Goal: Register for event/course

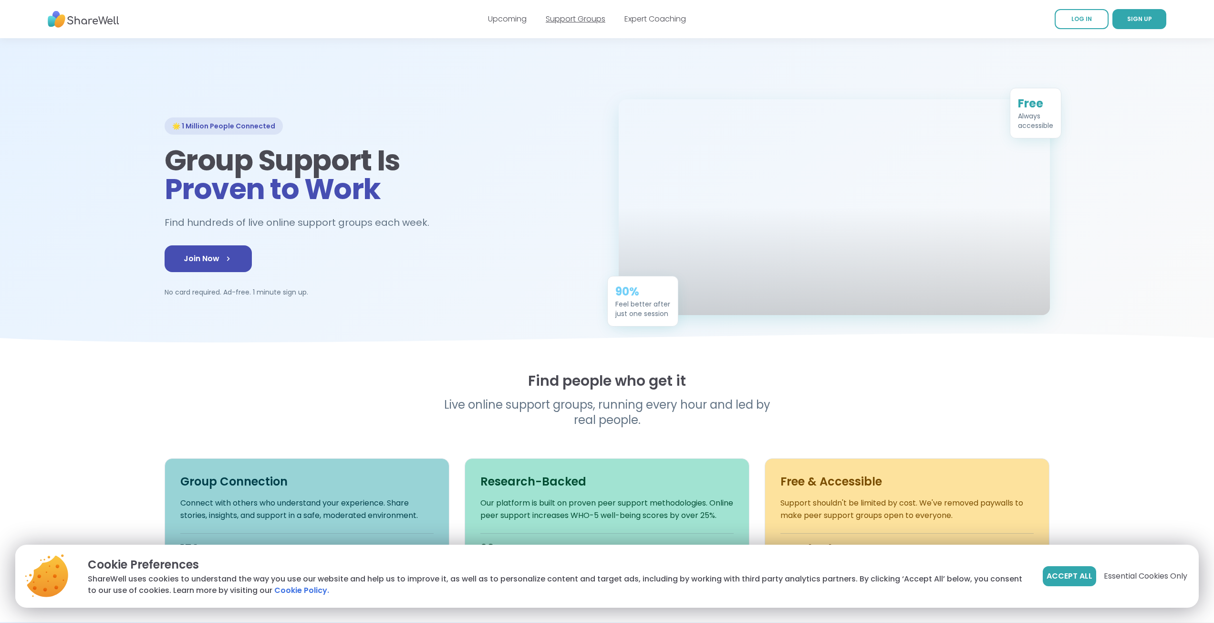
click at [573, 19] on link "Support Groups" at bounding box center [576, 18] width 60 height 11
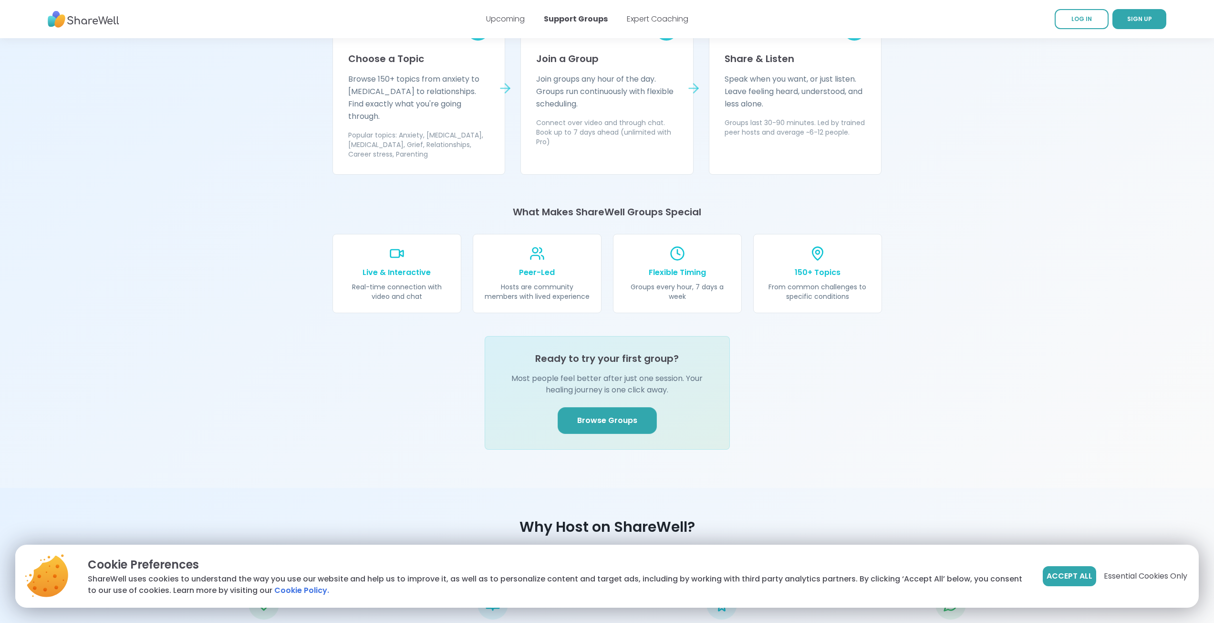
scroll to position [907, 0]
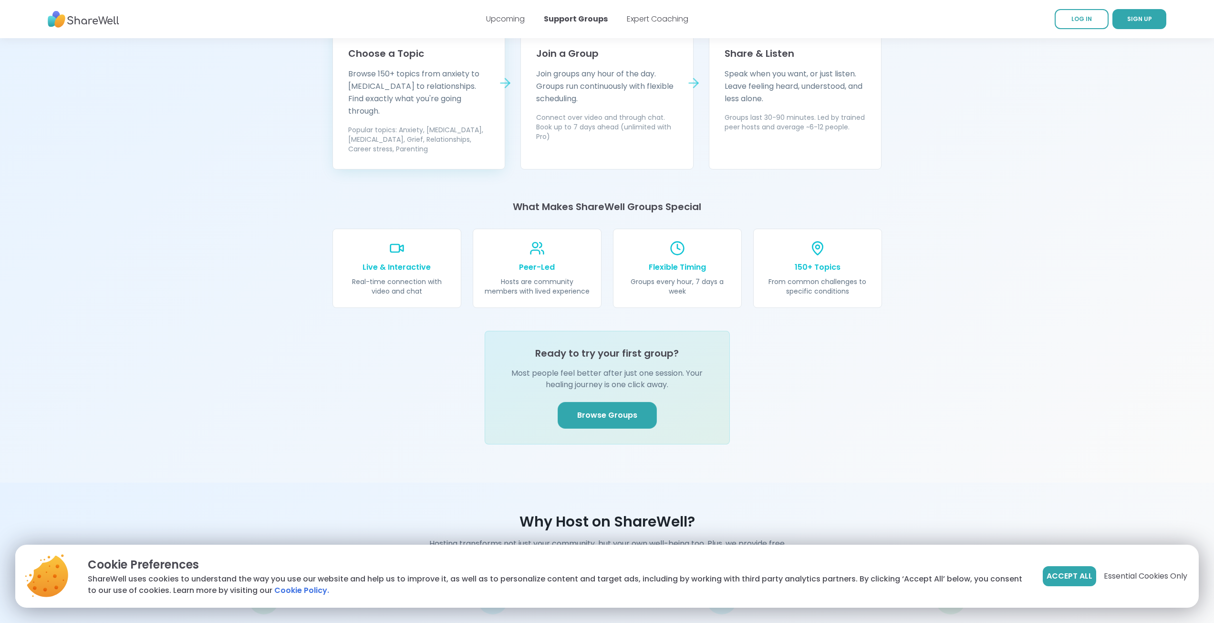
click at [454, 125] on p "Popular topics: Anxiety, [MEDICAL_DATA], [MEDICAL_DATA], Grief, Relationships, …" at bounding box center [419, 139] width 142 height 29
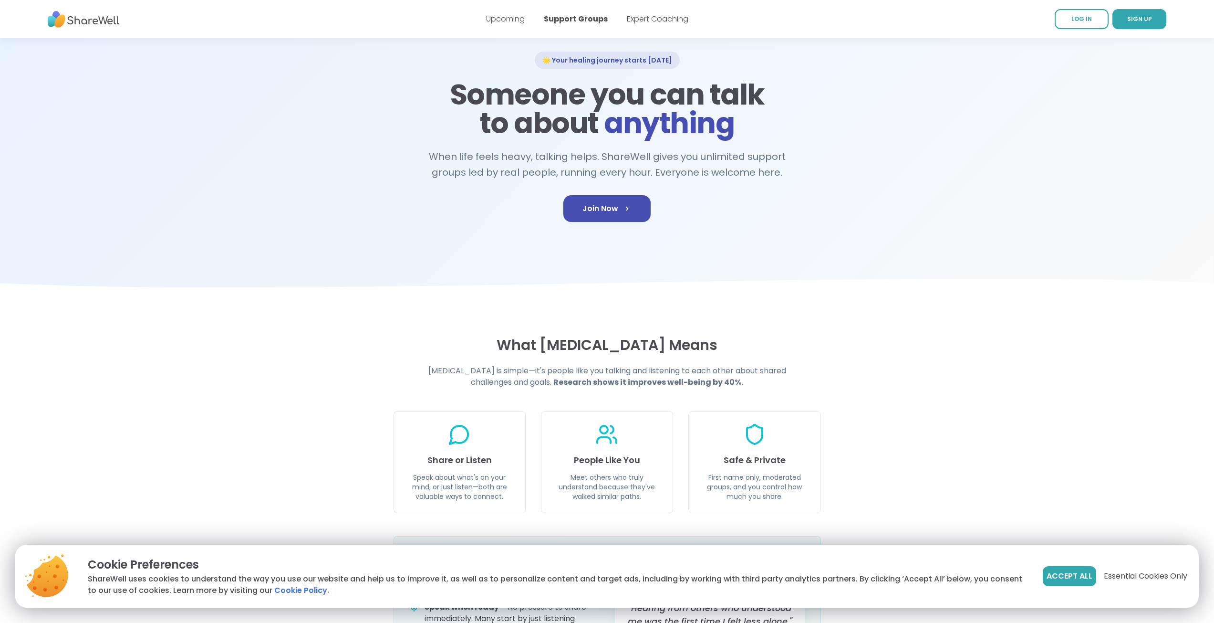
scroll to position [0, 0]
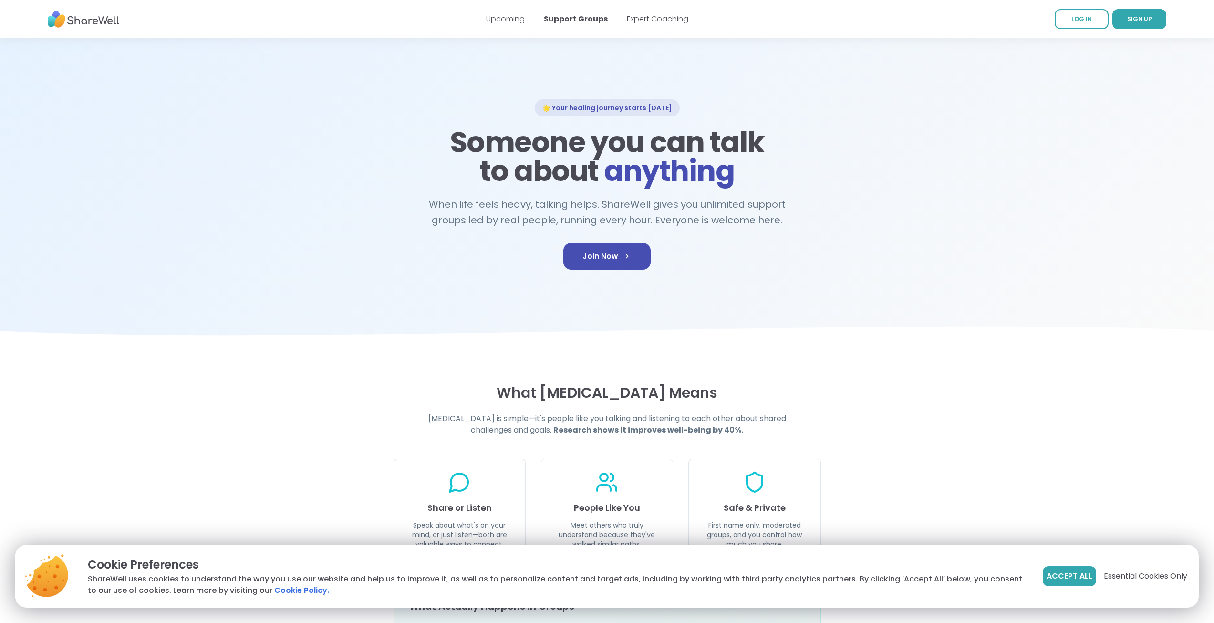
click at [517, 17] on link "Upcoming" at bounding box center [505, 18] width 39 height 11
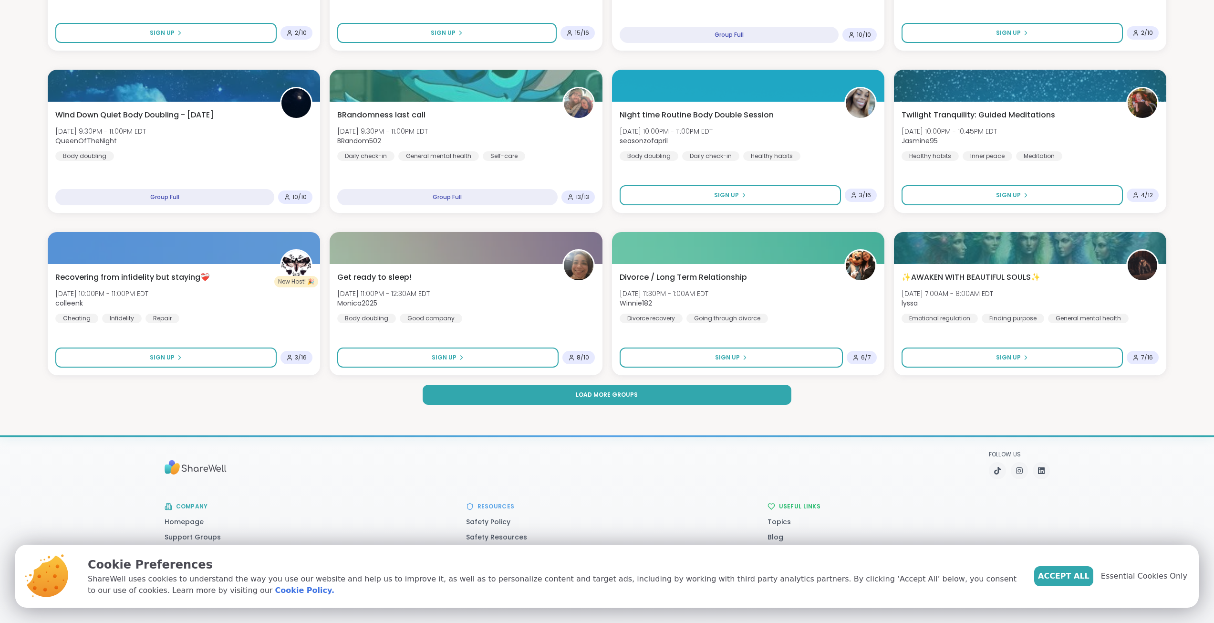
scroll to position [1222, 0]
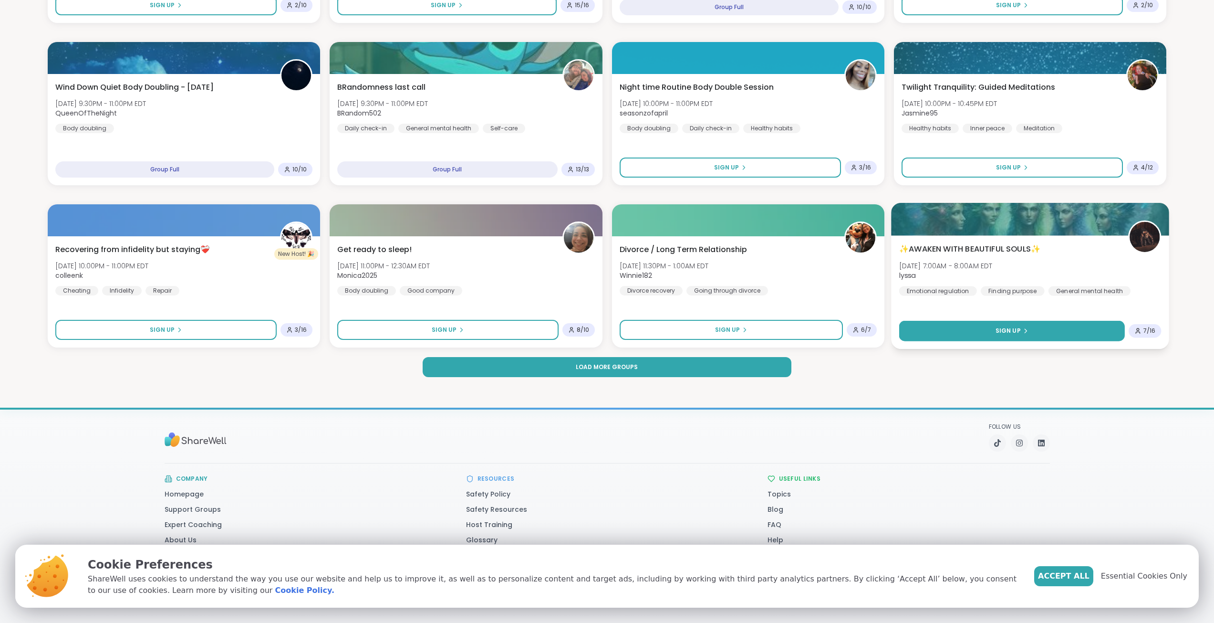
click at [1025, 333] on icon at bounding box center [1026, 331] width 6 height 6
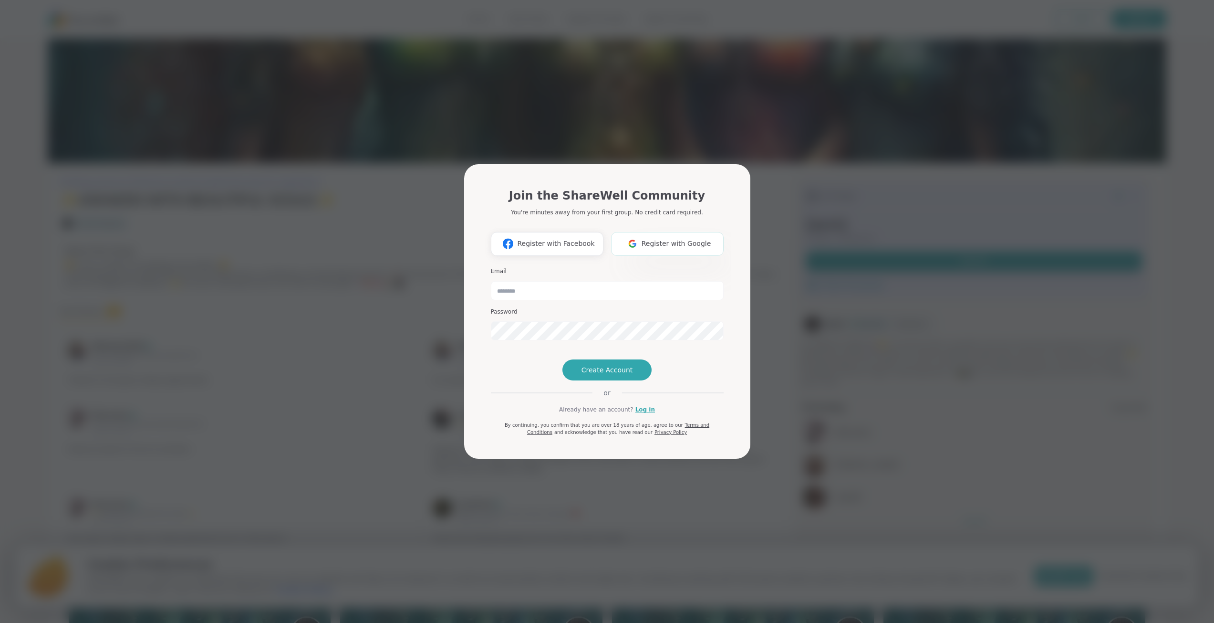
click at [677, 239] on span "Register with Google" at bounding box center [677, 244] width 70 height 10
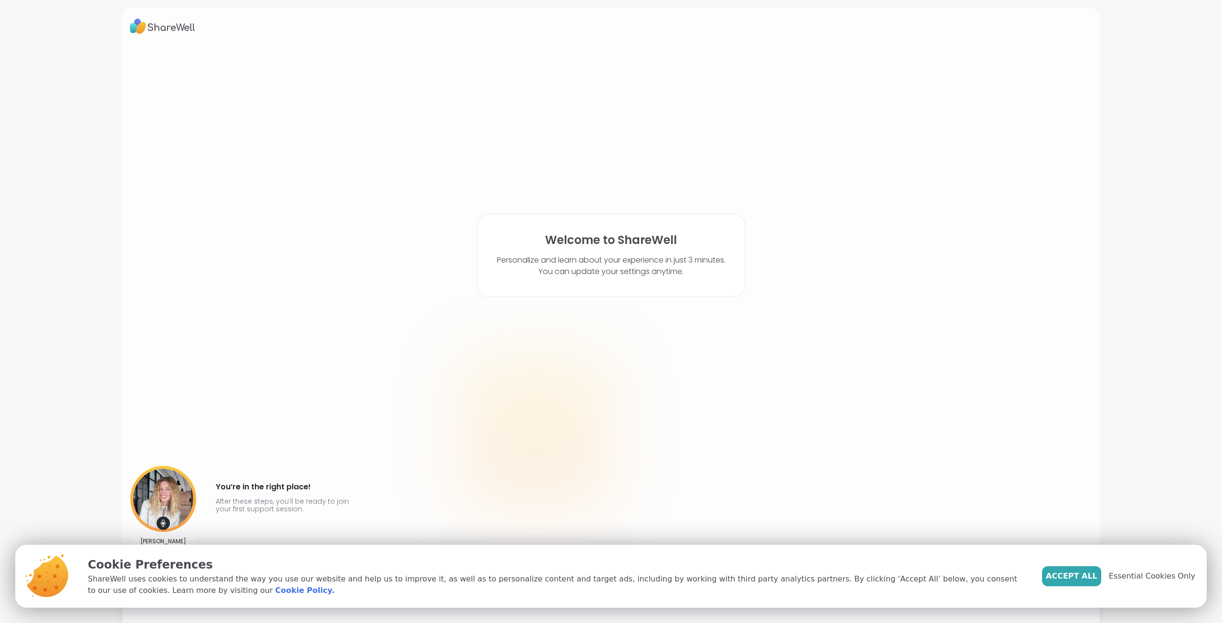
click at [789, 460] on div "Welcome to ShareWell Personalize and learn about your experience in just 3 minu…" at bounding box center [611, 299] width 962 height 509
click at [1077, 575] on span "Accept All" at bounding box center [1072, 575] width 52 height 11
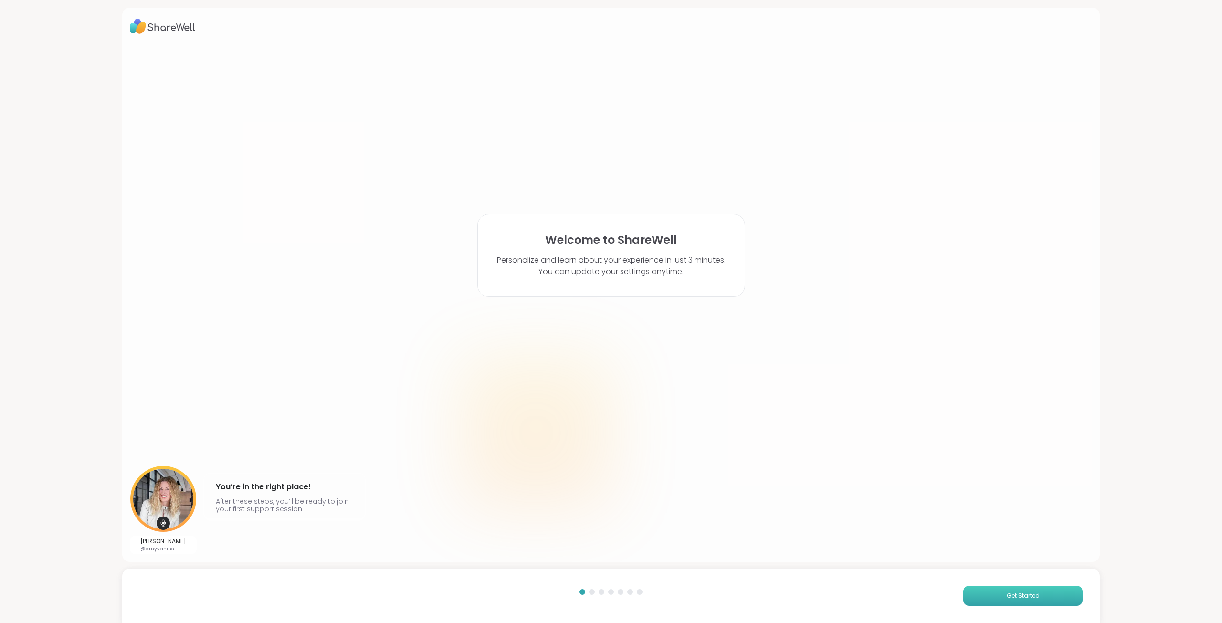
click at [990, 588] on button "Get Started" at bounding box center [1022, 595] width 119 height 20
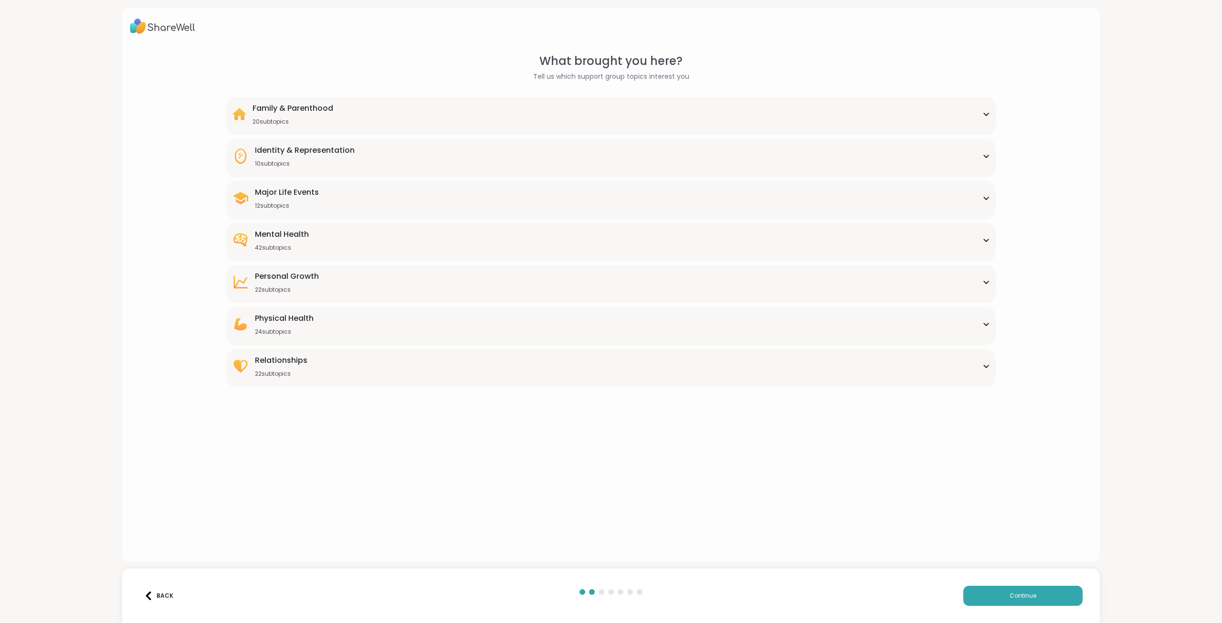
click at [490, 248] on div "Mental Health 42 subtopics" at bounding box center [611, 240] width 758 height 23
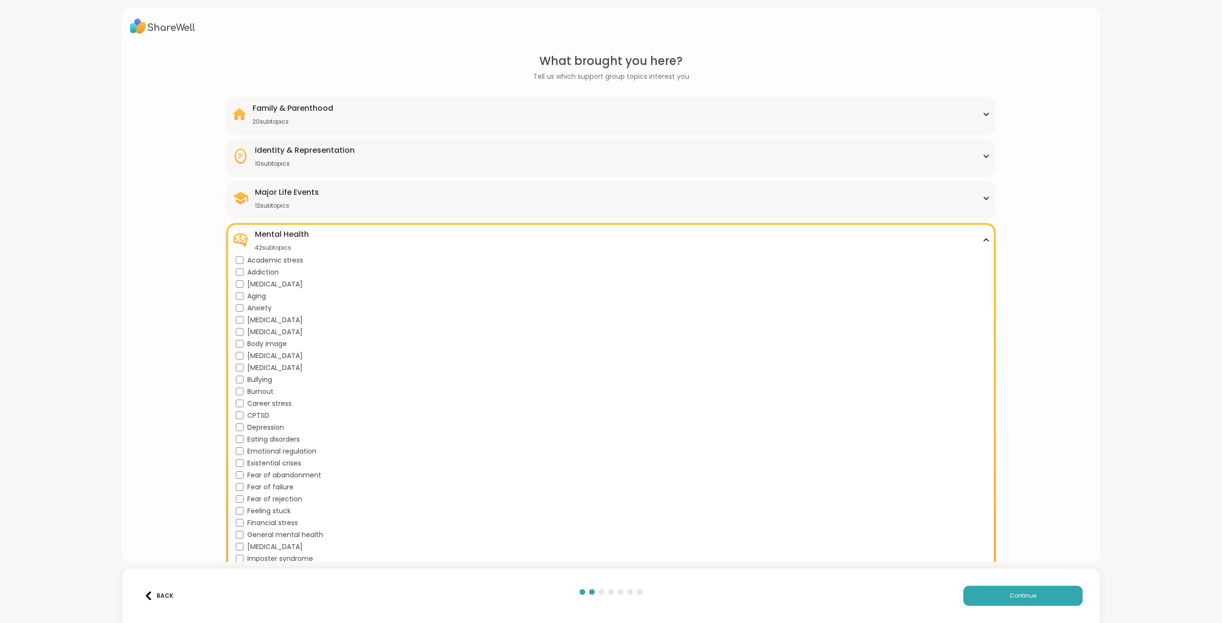
click at [242, 261] on div "Academic stress" at bounding box center [613, 260] width 754 height 10
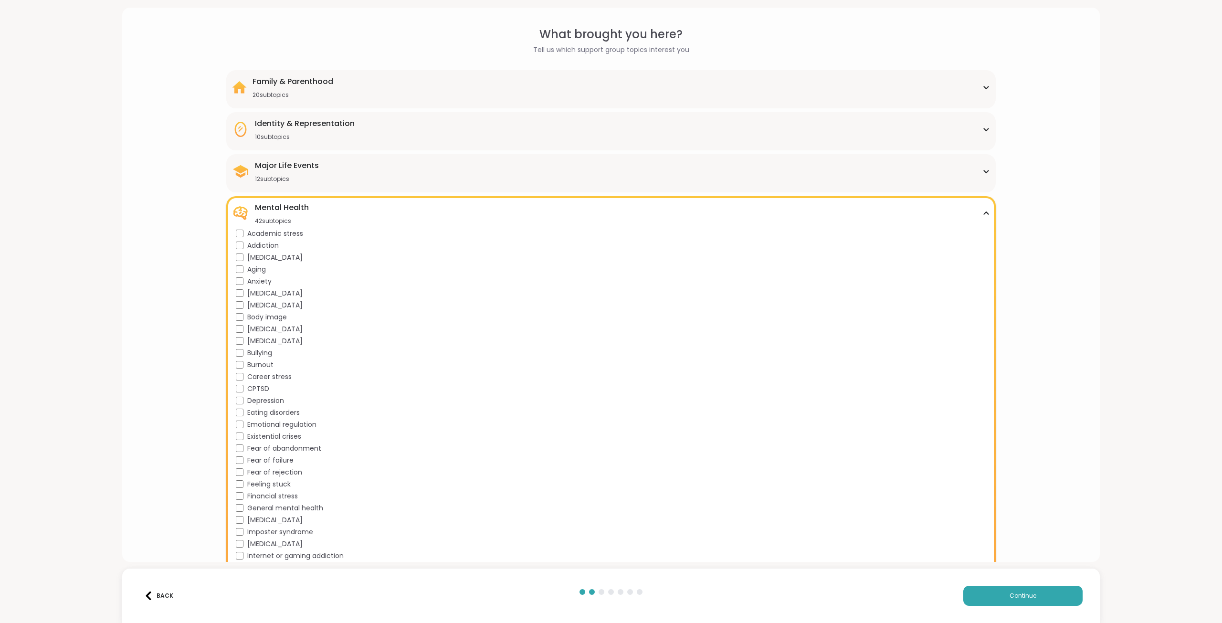
scroll to position [48, 0]
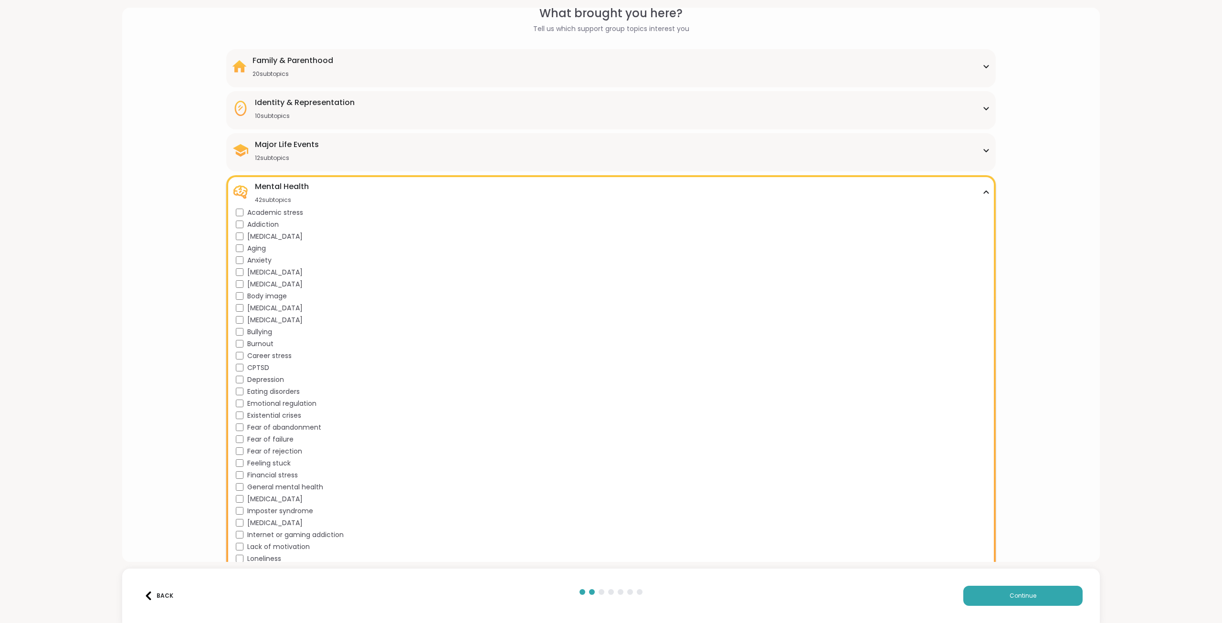
click at [265, 255] on span "Anxiety" at bounding box center [259, 260] width 24 height 10
click at [270, 322] on span "Brain fog" at bounding box center [274, 320] width 55 height 10
click at [261, 345] on span "Burnout" at bounding box center [260, 344] width 26 height 10
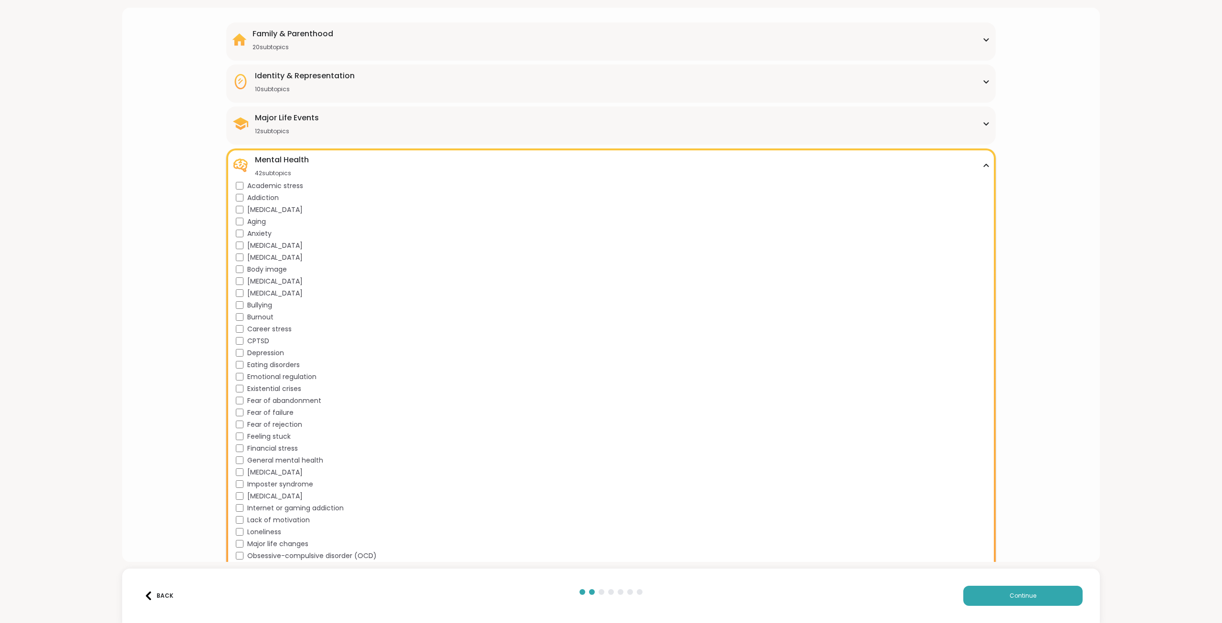
scroll to position [95, 0]
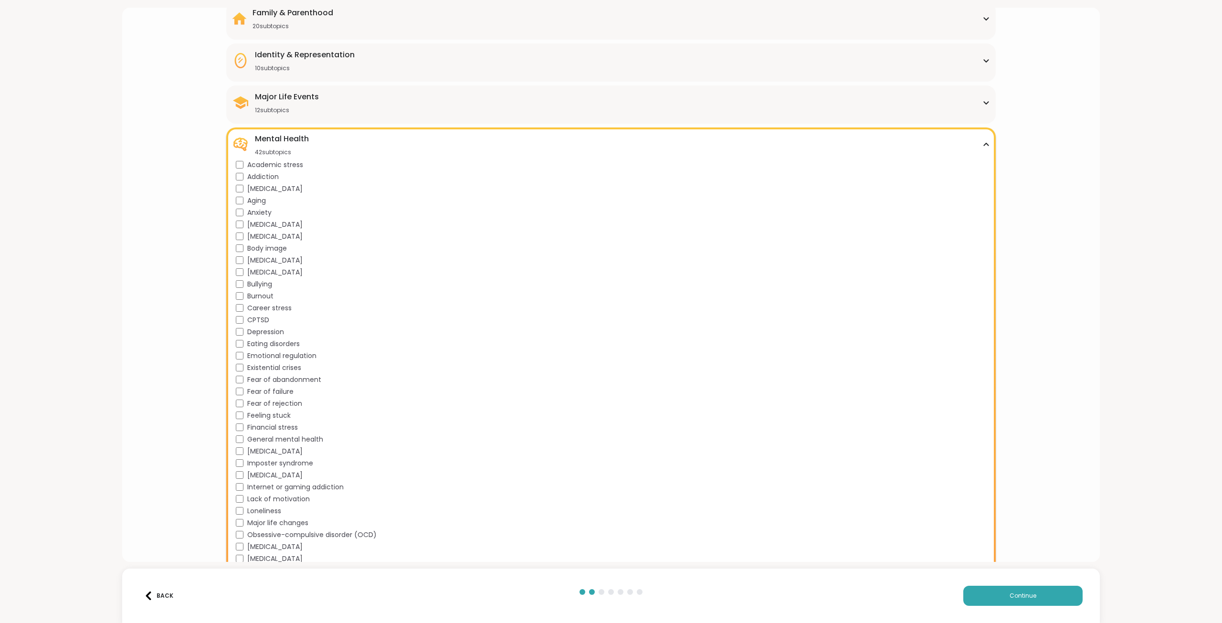
click at [277, 310] on span "Career stress" at bounding box center [269, 308] width 44 height 10
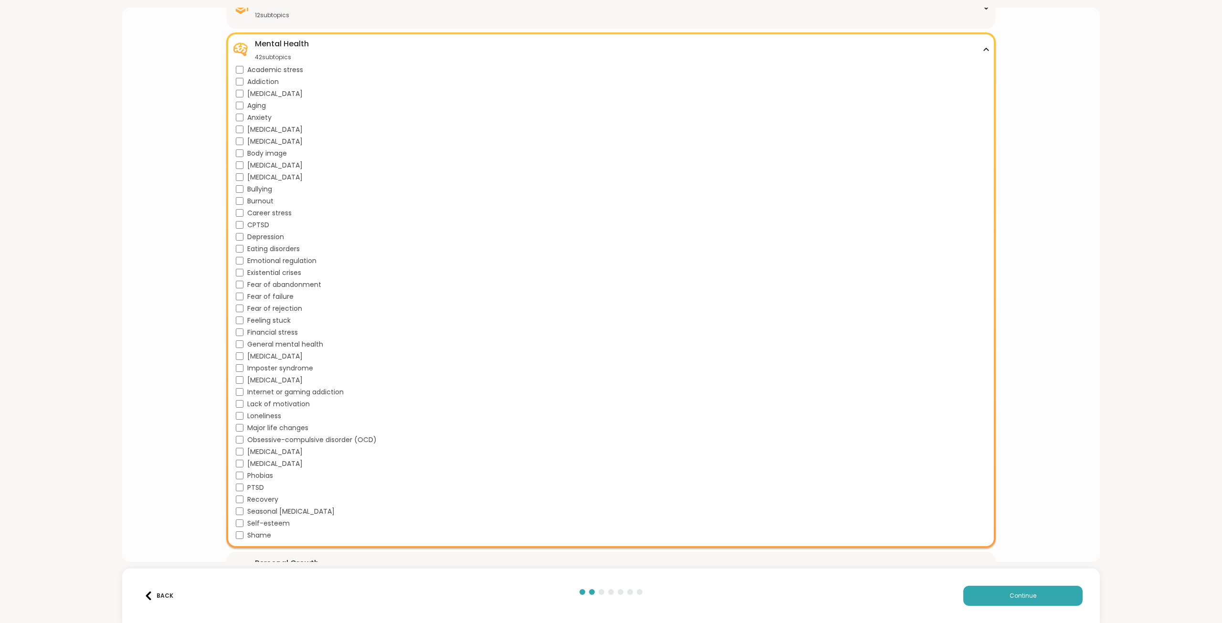
scroll to position [191, 0]
click at [269, 237] on span "Depression" at bounding box center [265, 236] width 37 height 10
click at [278, 259] on span "Emotional regulation" at bounding box center [281, 260] width 69 height 10
click at [284, 299] on span "Fear of failure" at bounding box center [270, 296] width 46 height 10
click at [277, 324] on span "Feeling stuck" at bounding box center [268, 320] width 43 height 10
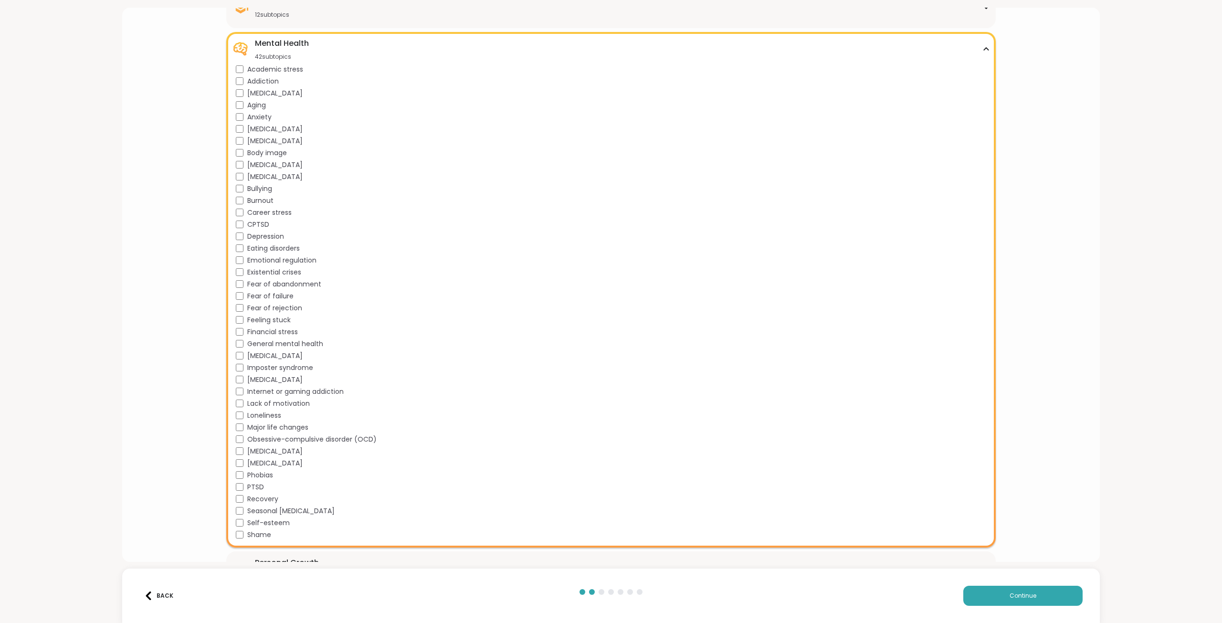
click at [311, 345] on span "General mental health" at bounding box center [285, 344] width 76 height 10
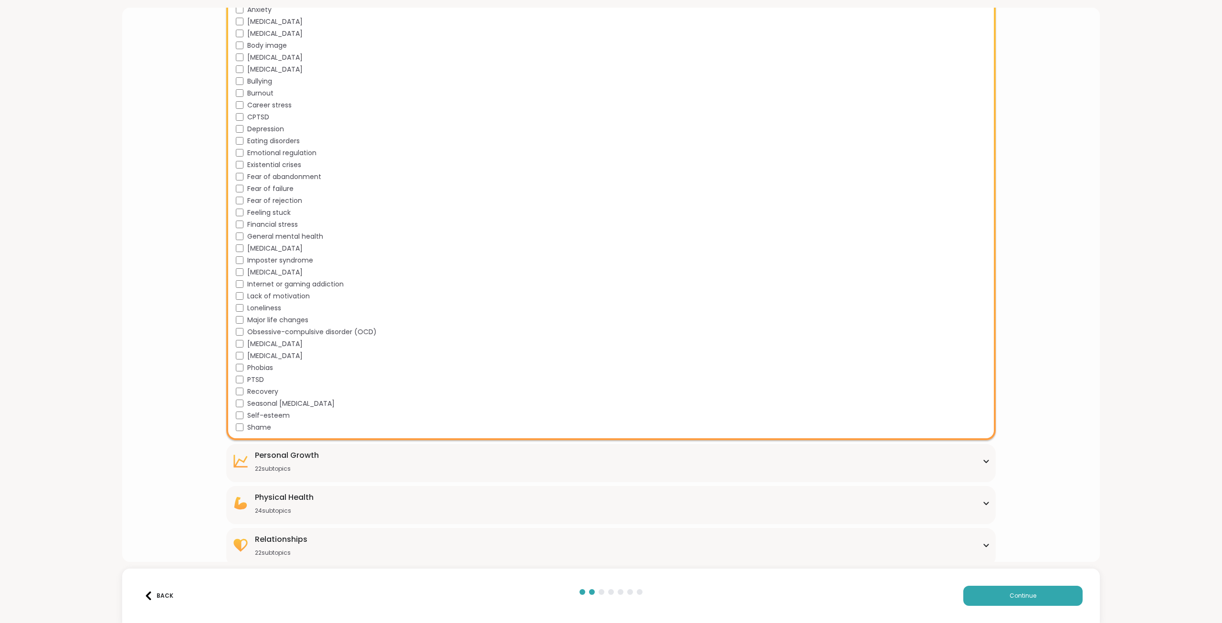
scroll to position [303, 0]
click at [264, 305] on span "Loneliness" at bounding box center [264, 304] width 34 height 10
click at [273, 339] on span "Panic attacks" at bounding box center [274, 340] width 55 height 10
click at [271, 408] on span "Self-esteem" at bounding box center [268, 411] width 42 height 10
click at [724, 468] on div "Personal Growth 22 subtopics Affirmations Assertiveness Body doubling Boundary …" at bounding box center [611, 458] width 770 height 38
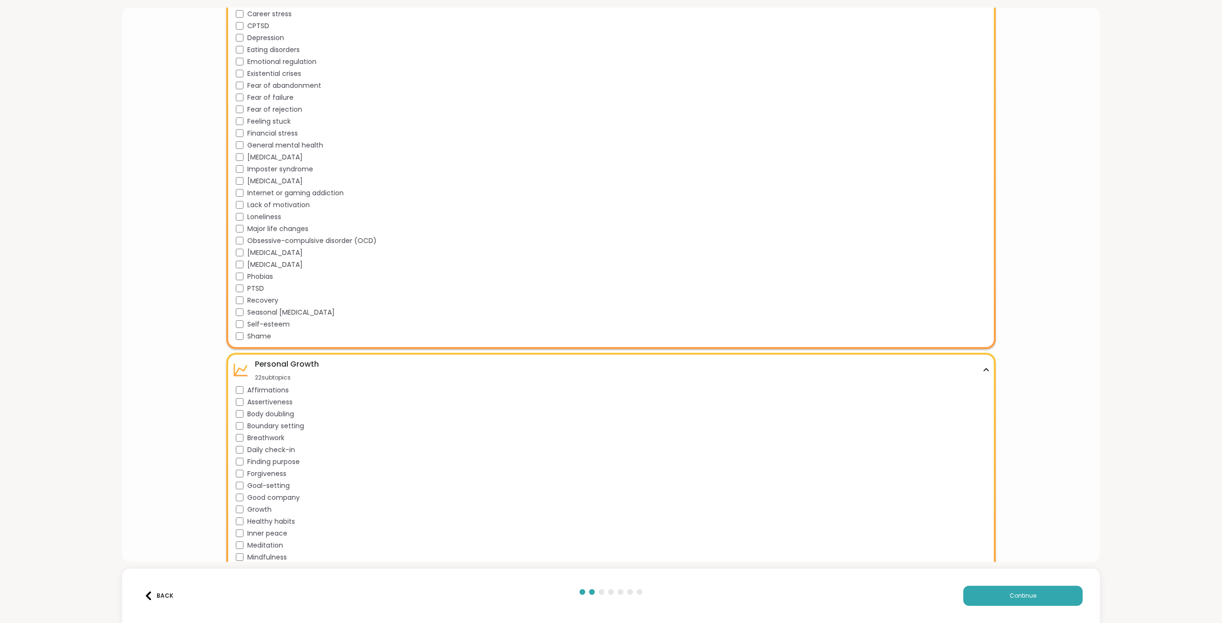
scroll to position [563, 0]
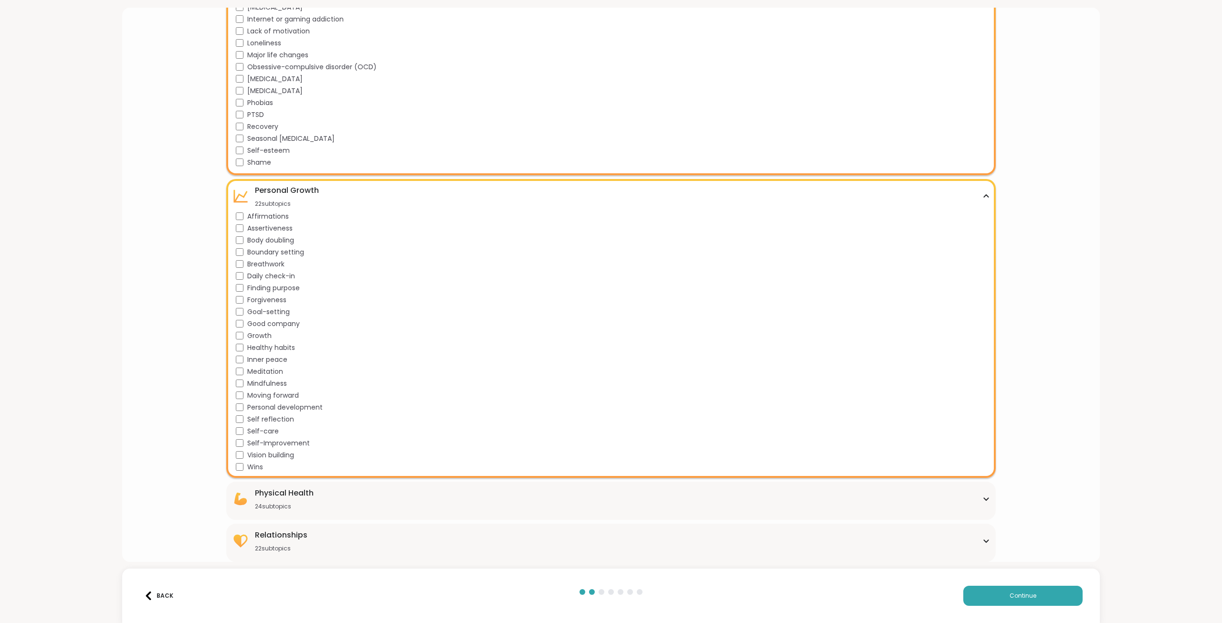
click at [273, 213] on span "Affirmations" at bounding box center [268, 216] width 42 height 10
click at [274, 225] on span "Assertiveness" at bounding box center [269, 228] width 45 height 10
click at [282, 287] on span "Finding purpose" at bounding box center [273, 288] width 52 height 10
click at [262, 337] on span "Growth" at bounding box center [259, 336] width 24 height 10
click at [269, 364] on span "Inner peace" at bounding box center [267, 360] width 40 height 10
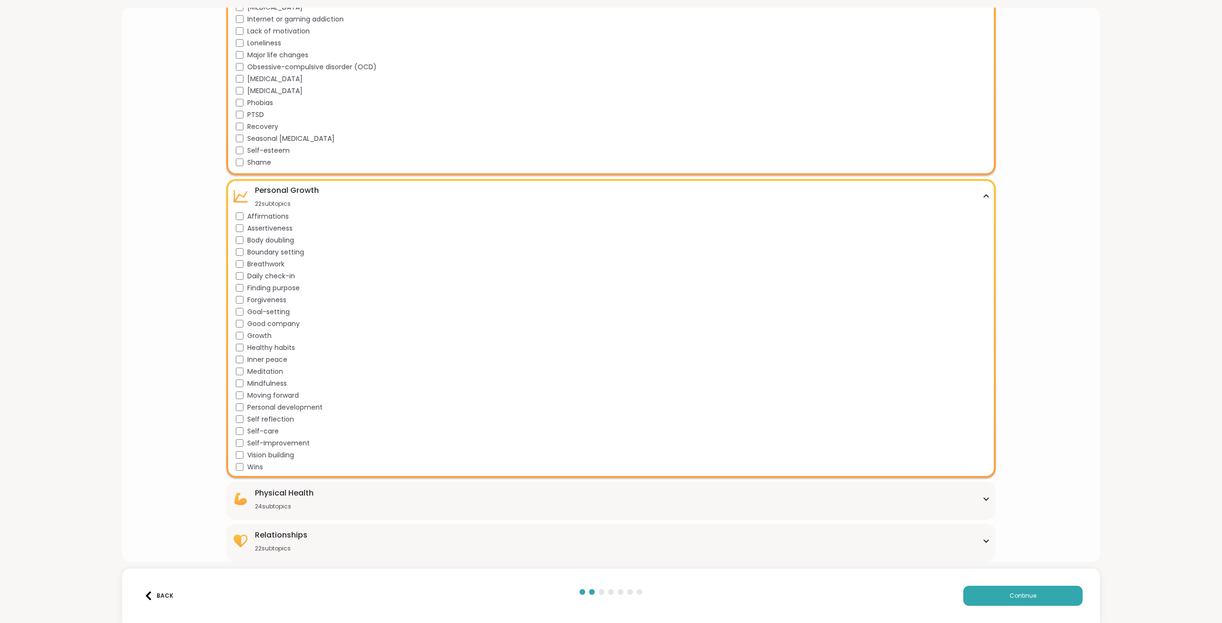
click at [270, 385] on span "Mindfulness" at bounding box center [267, 383] width 40 height 10
click at [309, 404] on span "Personal development" at bounding box center [284, 407] width 75 height 10
click at [298, 503] on div "24 subtopics" at bounding box center [284, 506] width 59 height 8
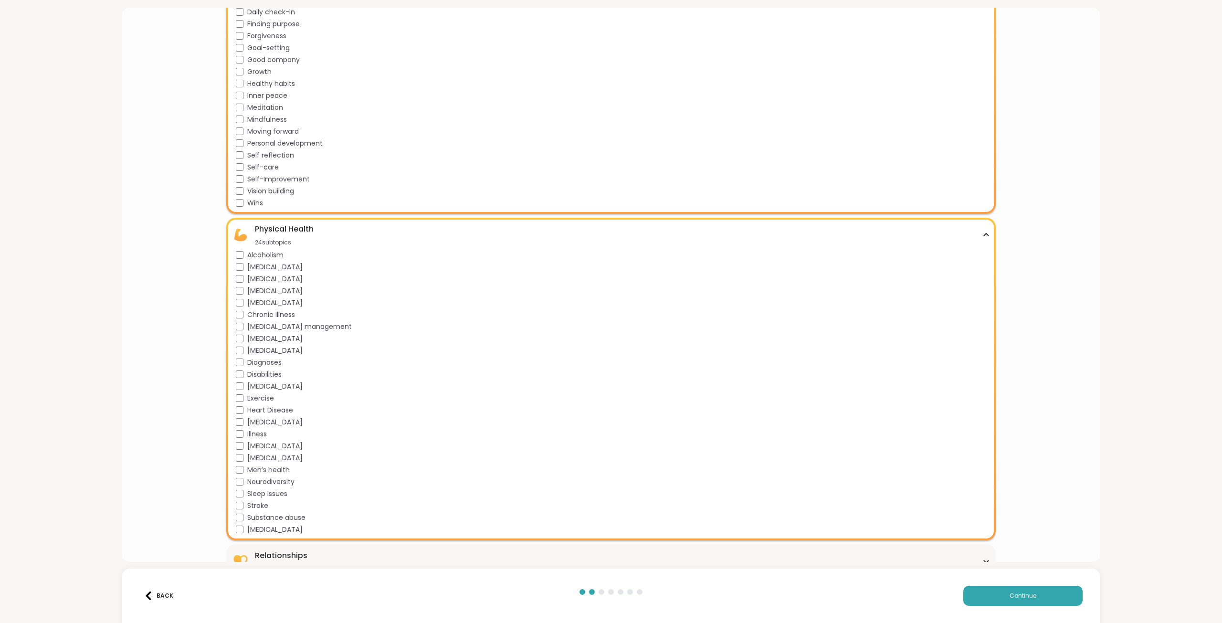
scroll to position [847, 0]
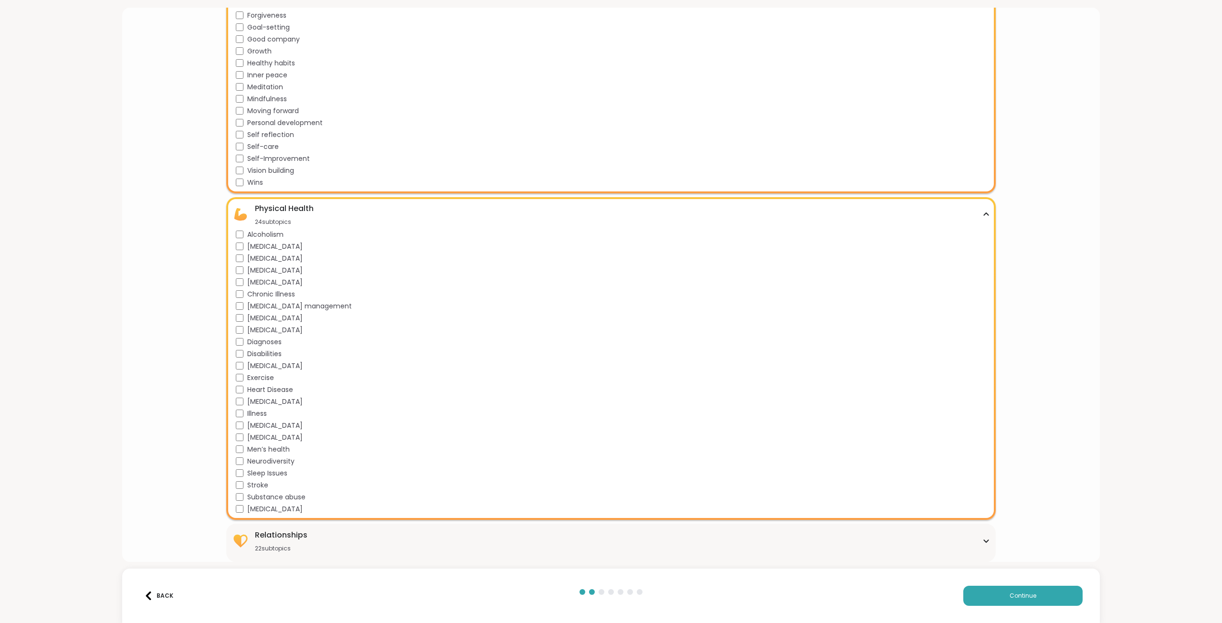
drag, startPoint x: 908, startPoint y: 536, endPoint x: 903, endPoint y: 541, distance: 7.1
click at [903, 541] on div "Relationships 22 subtopics" at bounding box center [611, 540] width 758 height 23
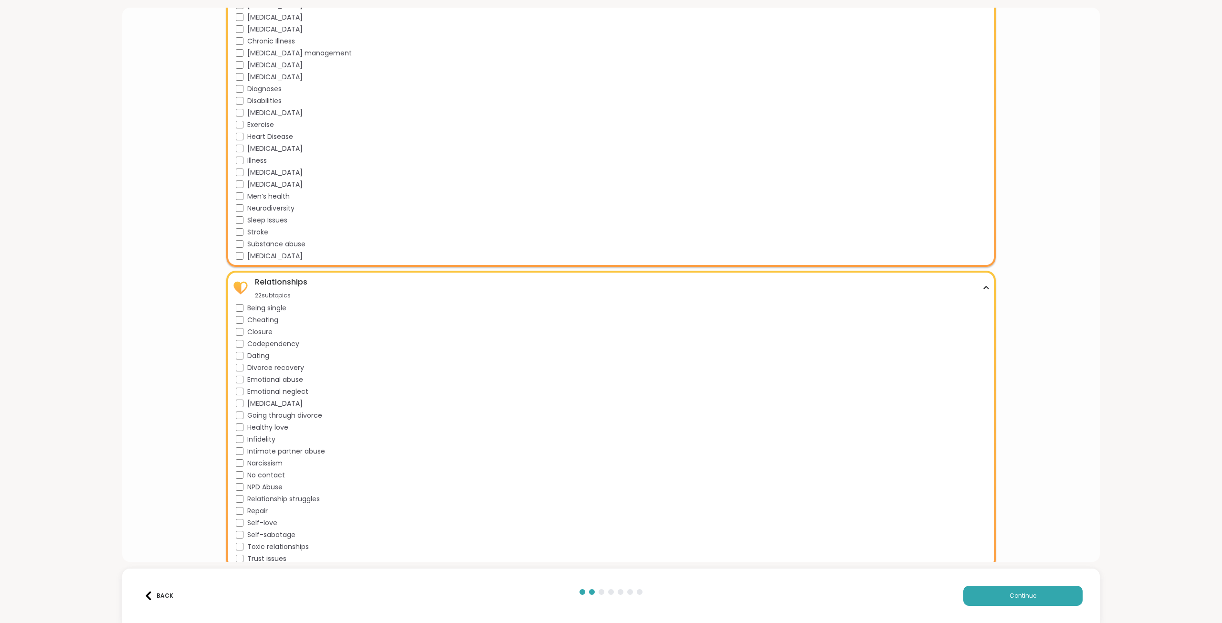
scroll to position [1108, 0]
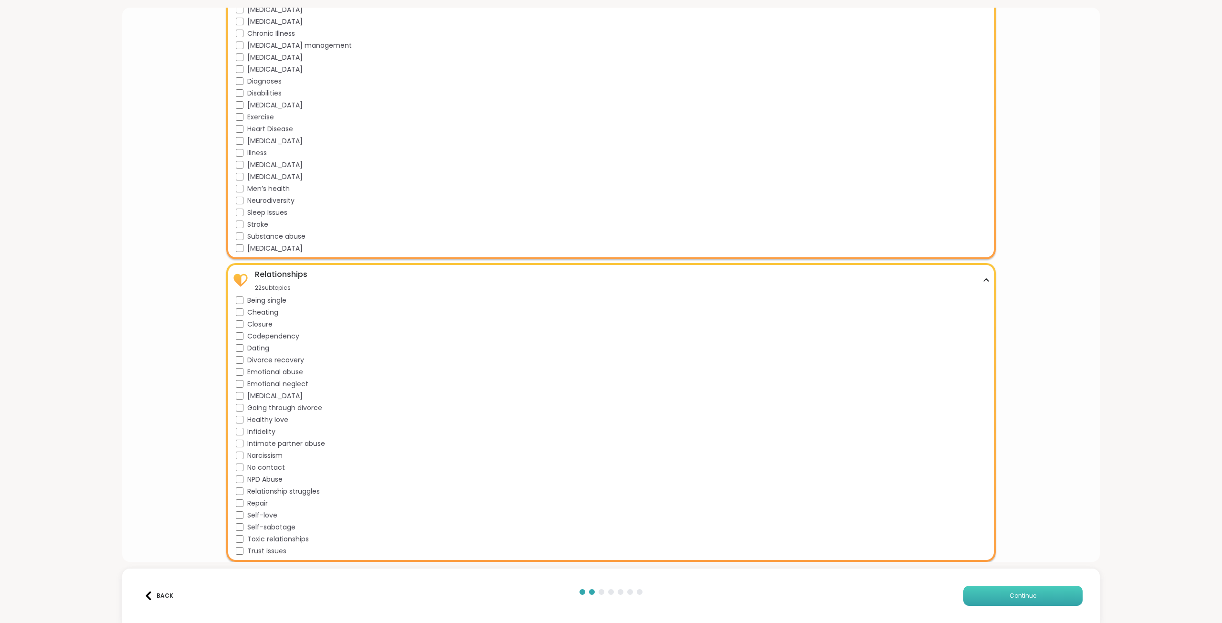
click at [1038, 602] on button "Continue" at bounding box center [1022, 595] width 119 height 20
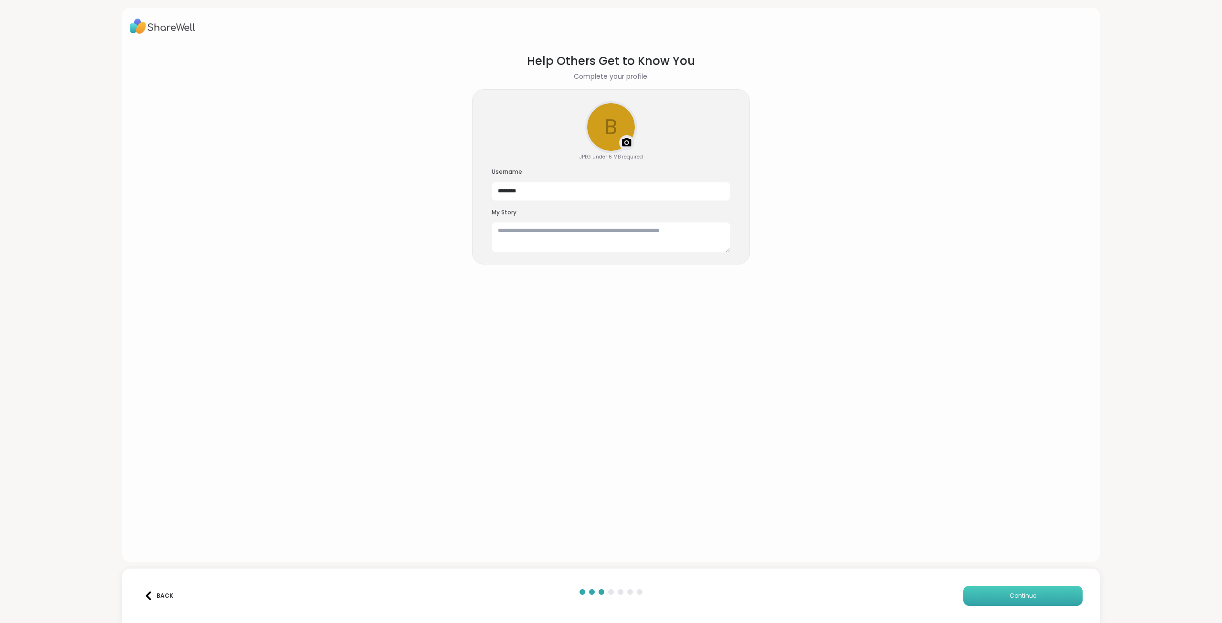
click at [1039, 601] on button "Continue" at bounding box center [1022, 595] width 119 height 20
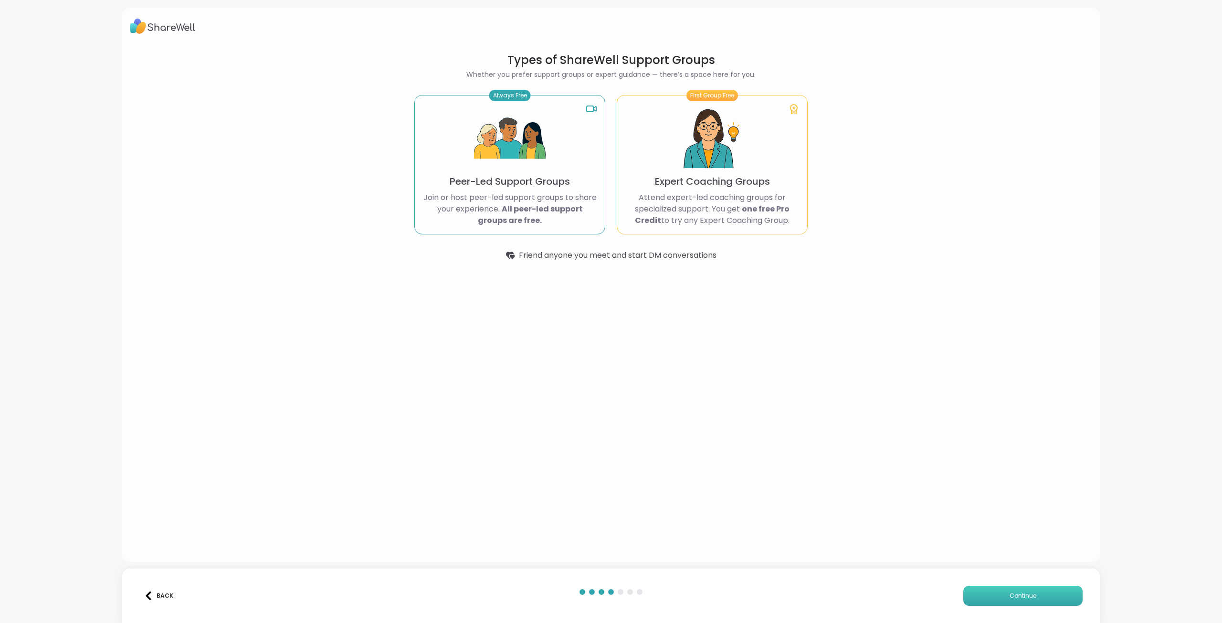
click at [1038, 599] on button "Continue" at bounding box center [1022, 595] width 119 height 20
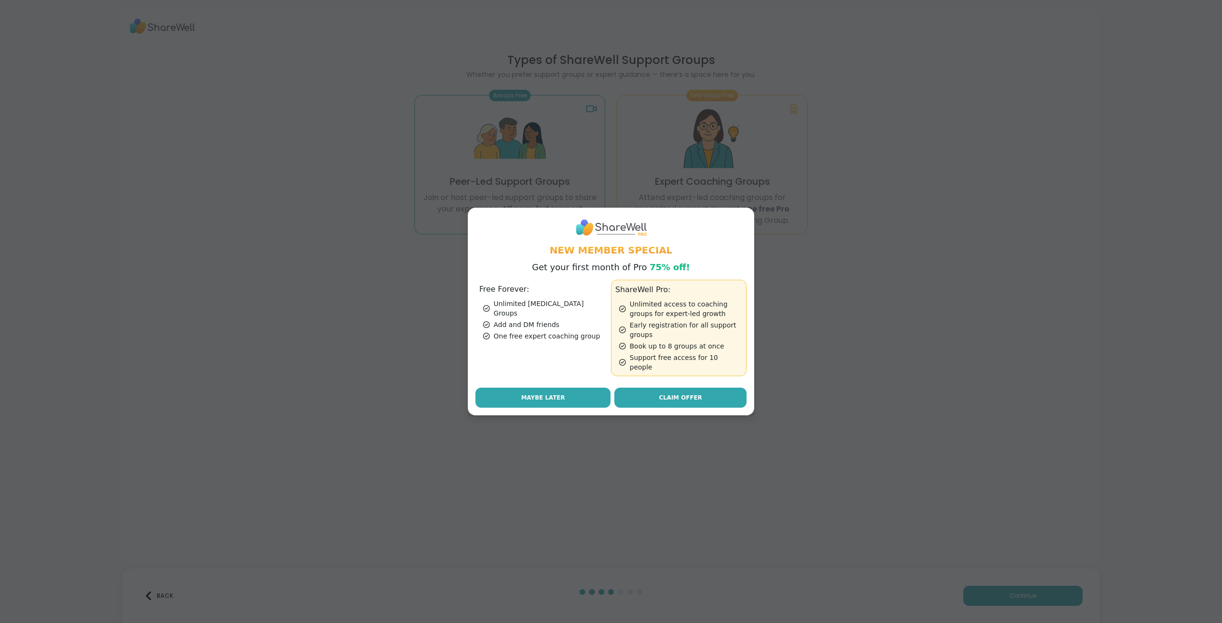
click at [562, 401] on button "Maybe Later" at bounding box center [542, 397] width 135 height 20
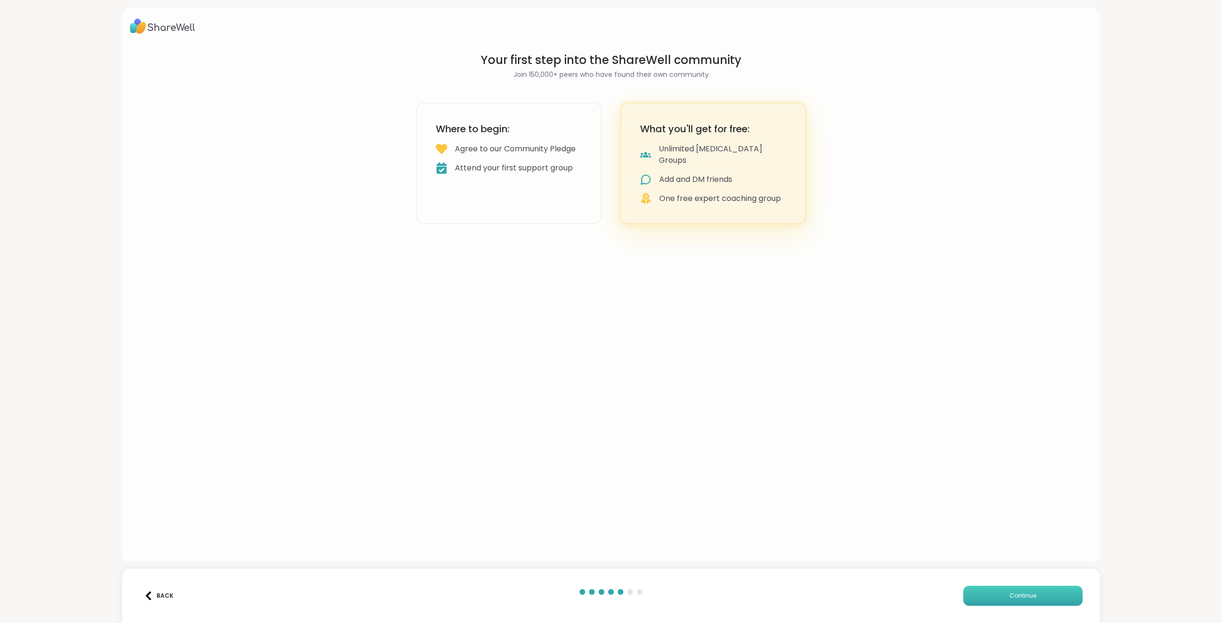
click at [1033, 599] on button "Continue" at bounding box center [1022, 595] width 119 height 20
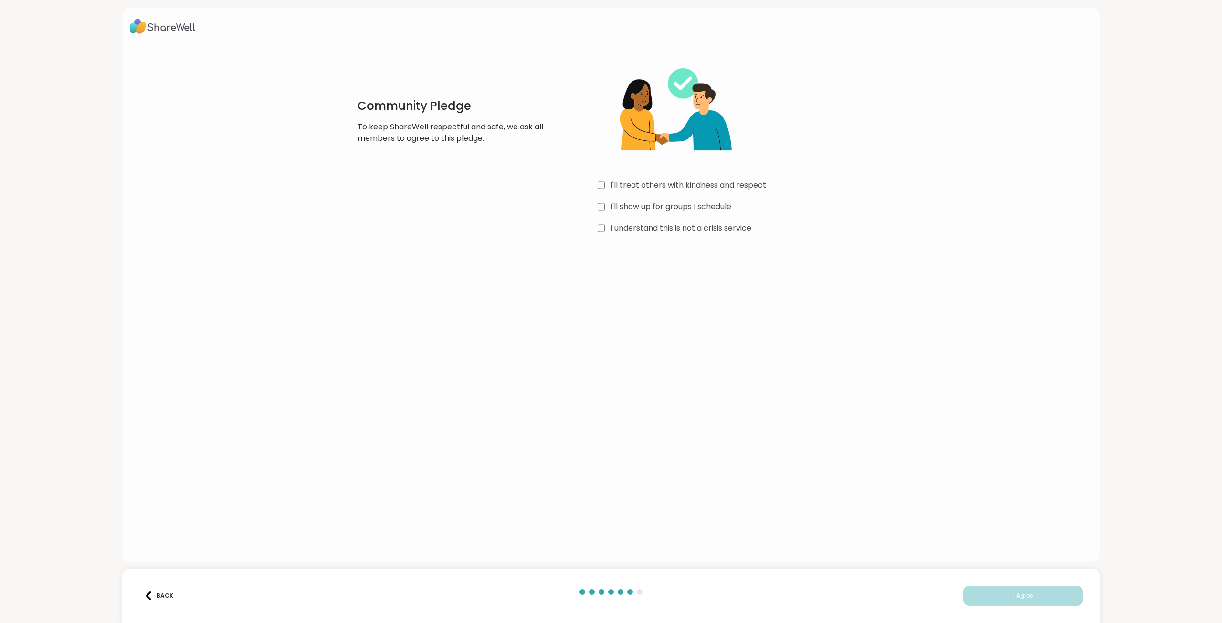
click at [724, 186] on label "I'll treat others with kindness and respect" at bounding box center [688, 184] width 156 height 11
click at [700, 207] on label "I'll show up for groups I schedule" at bounding box center [670, 206] width 121 height 11
click at [694, 226] on label "I understand this is not a crisis service" at bounding box center [680, 227] width 141 height 11
click at [1032, 604] on button "I Agree" at bounding box center [1022, 595] width 119 height 20
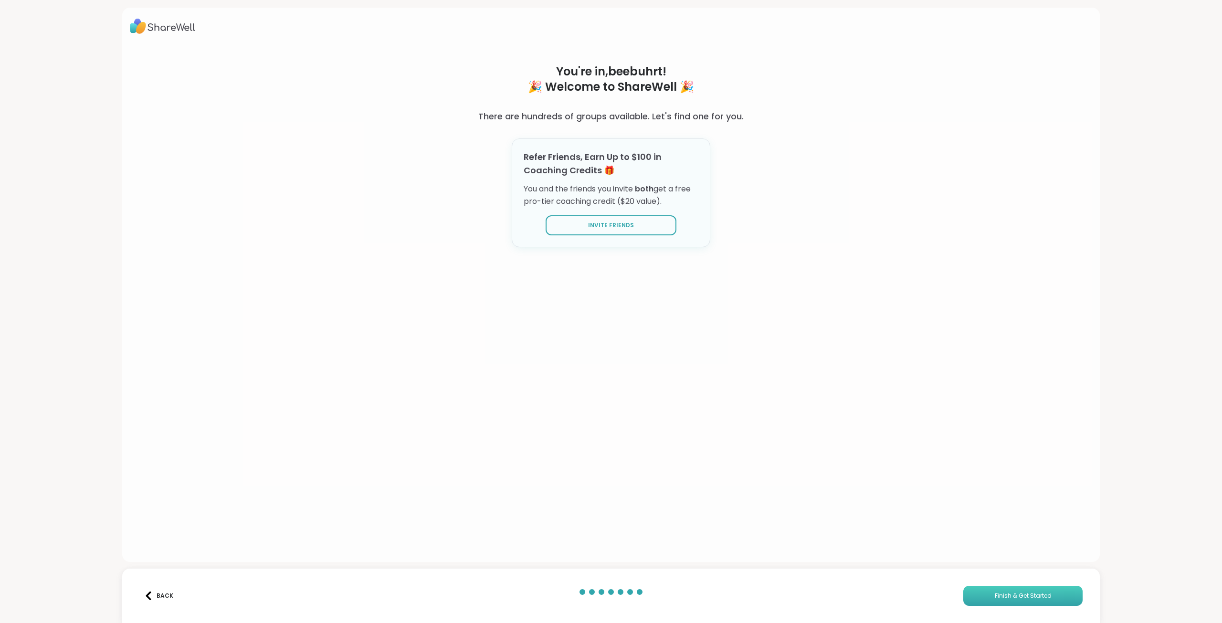
click at [1041, 603] on button "Finish & Get Started" at bounding box center [1022, 595] width 119 height 20
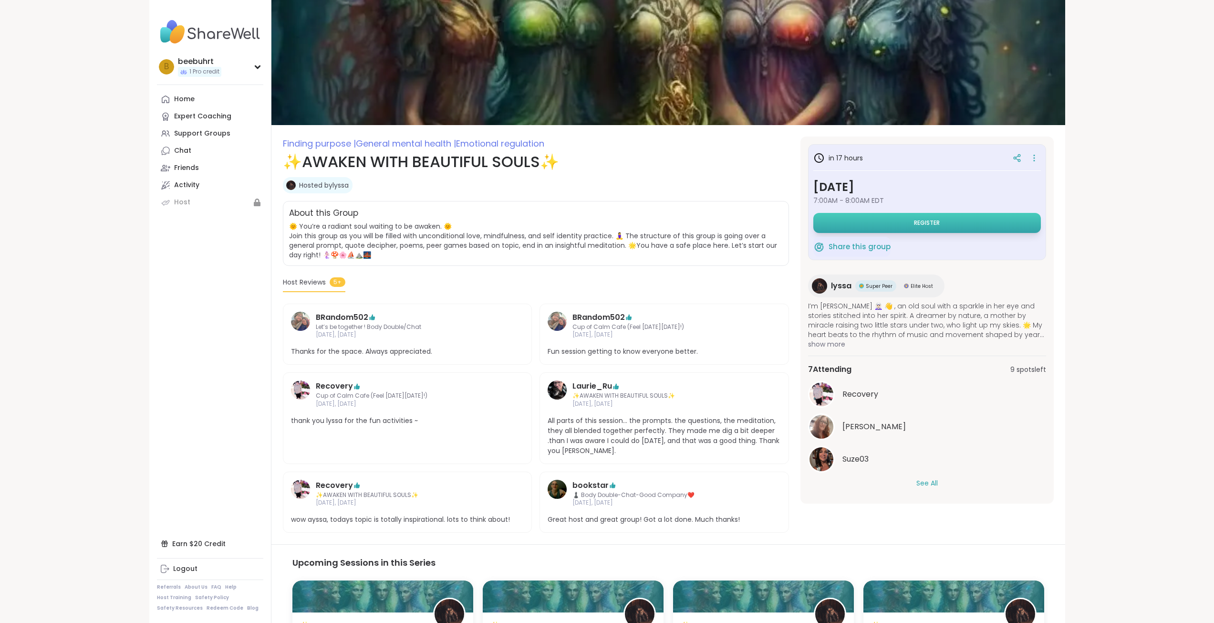
click at [904, 223] on button "Register" at bounding box center [928, 223] width 228 height 20
click at [912, 227] on button "Register" at bounding box center [928, 223] width 228 height 20
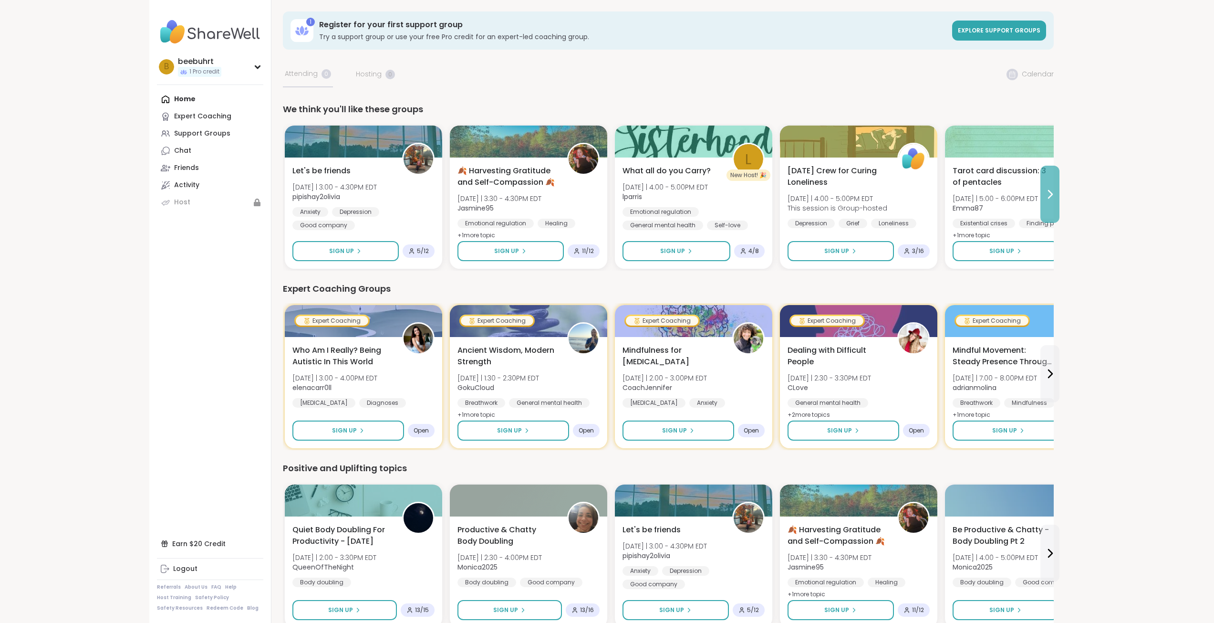
click at [1047, 194] on icon at bounding box center [1050, 193] width 11 height 11
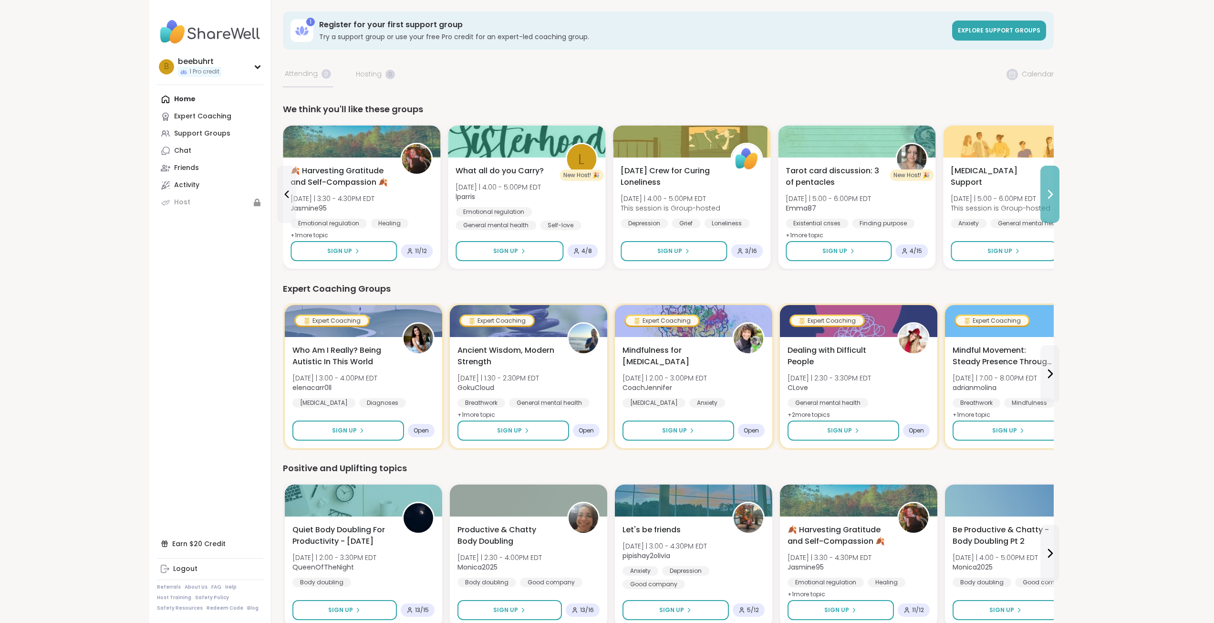
click at [1047, 194] on icon at bounding box center [1050, 193] width 11 height 11
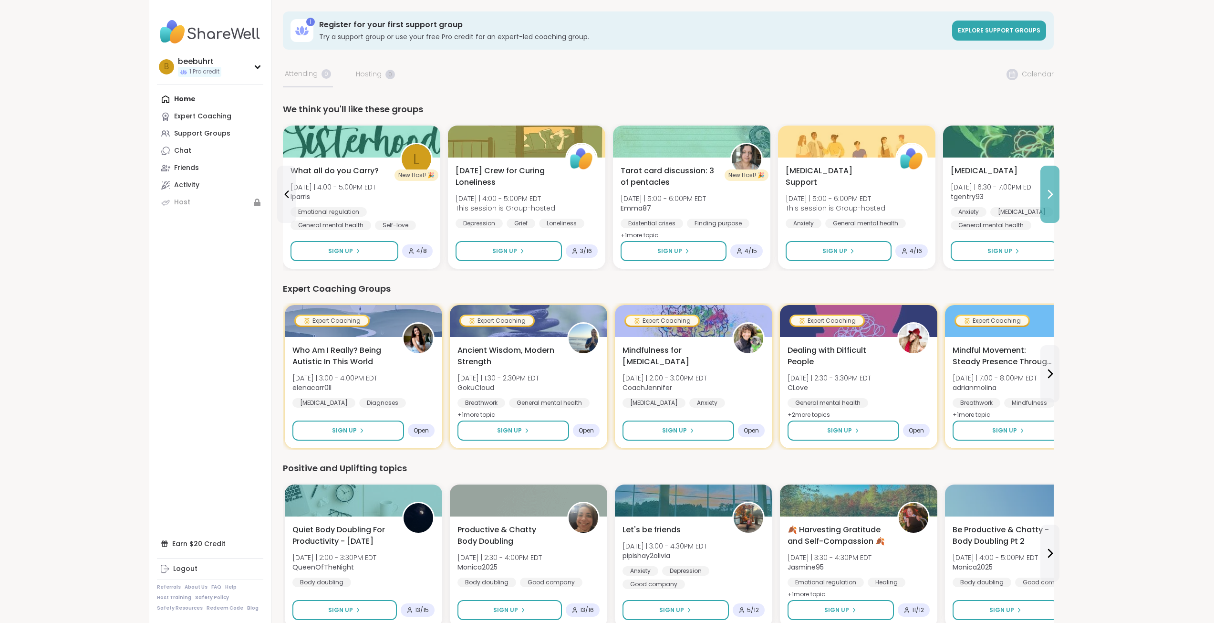
click at [1047, 194] on icon at bounding box center [1050, 193] width 11 height 11
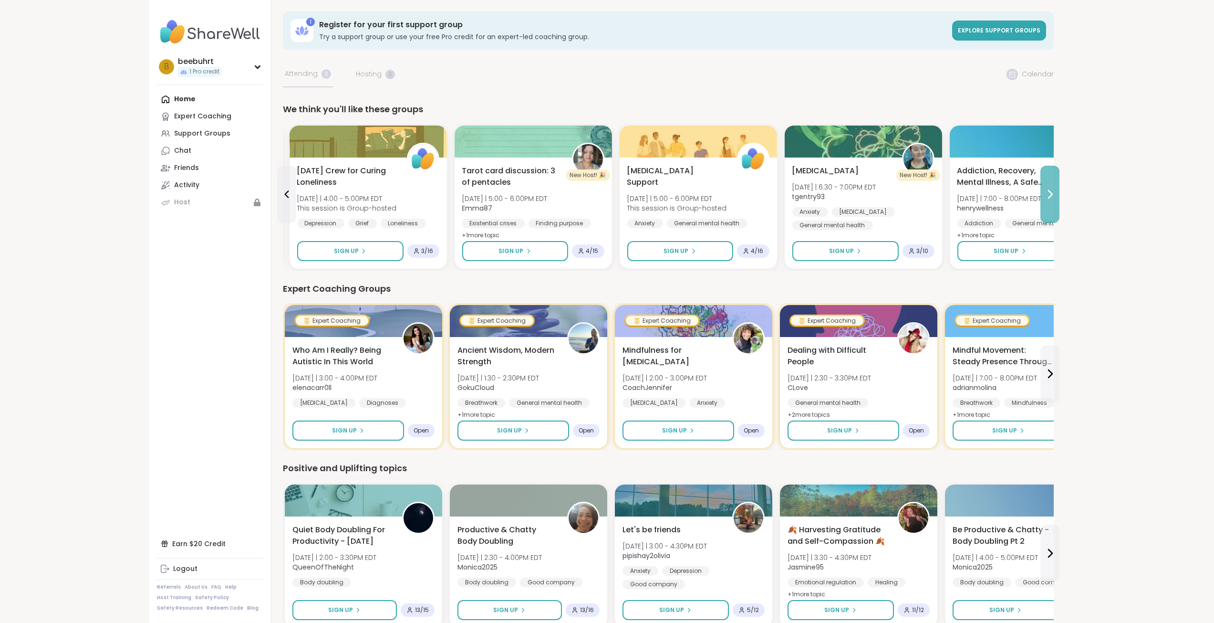
click at [1047, 194] on icon at bounding box center [1050, 193] width 11 height 11
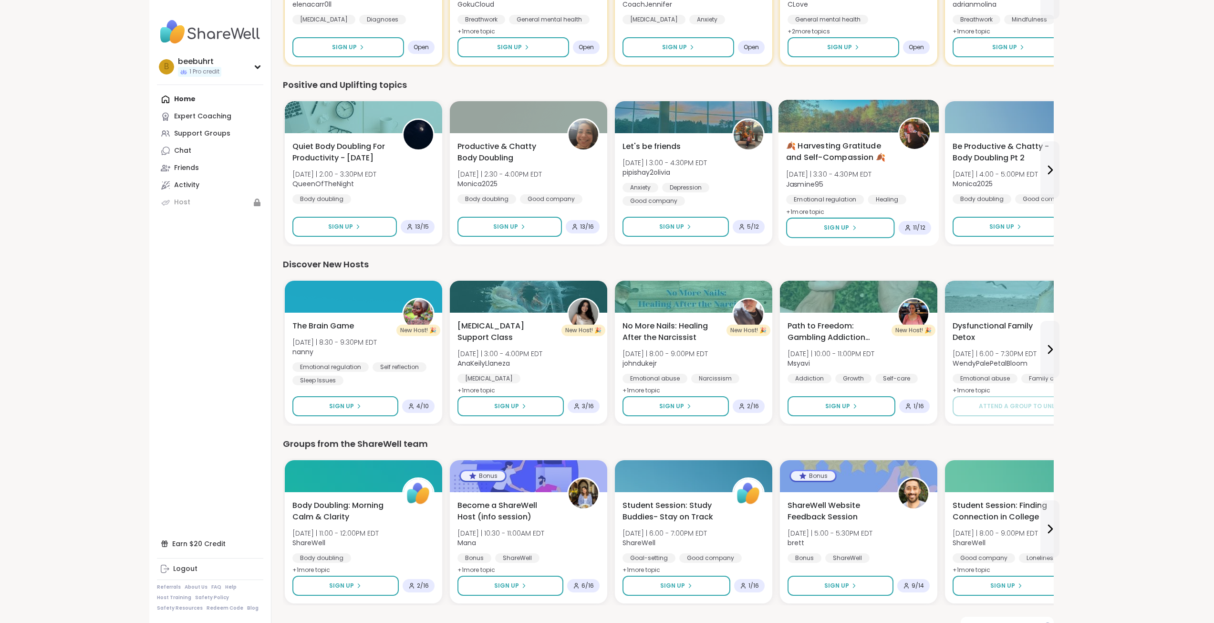
scroll to position [407, 0]
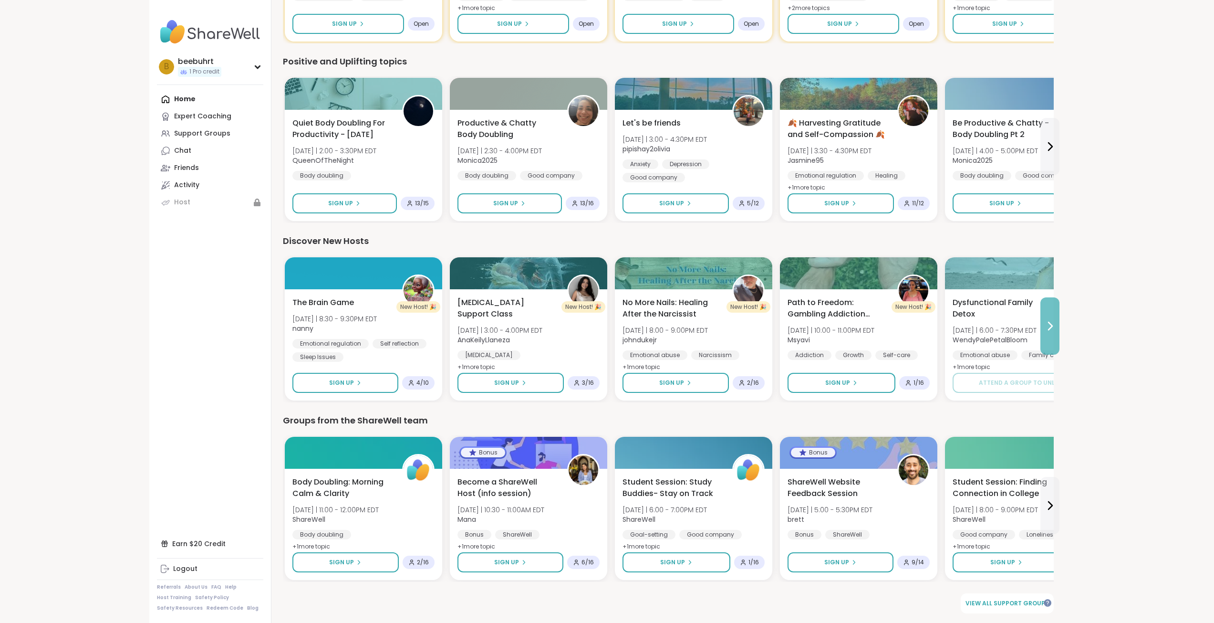
click at [1054, 325] on icon at bounding box center [1050, 325] width 11 height 11
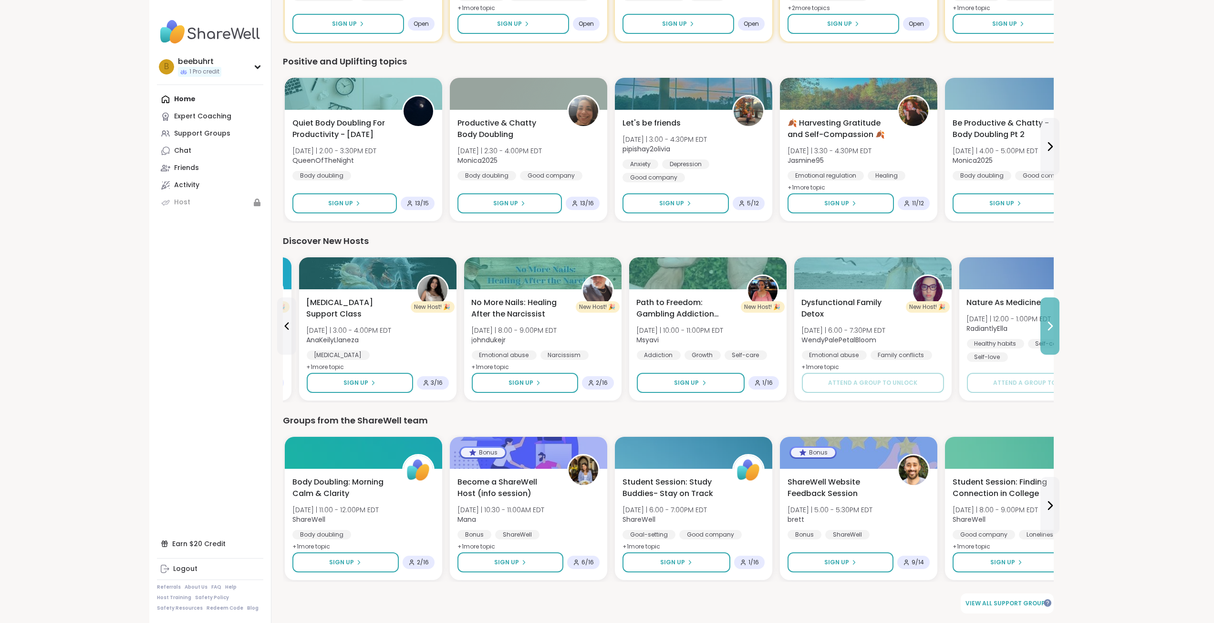
click at [1054, 325] on icon at bounding box center [1050, 325] width 11 height 11
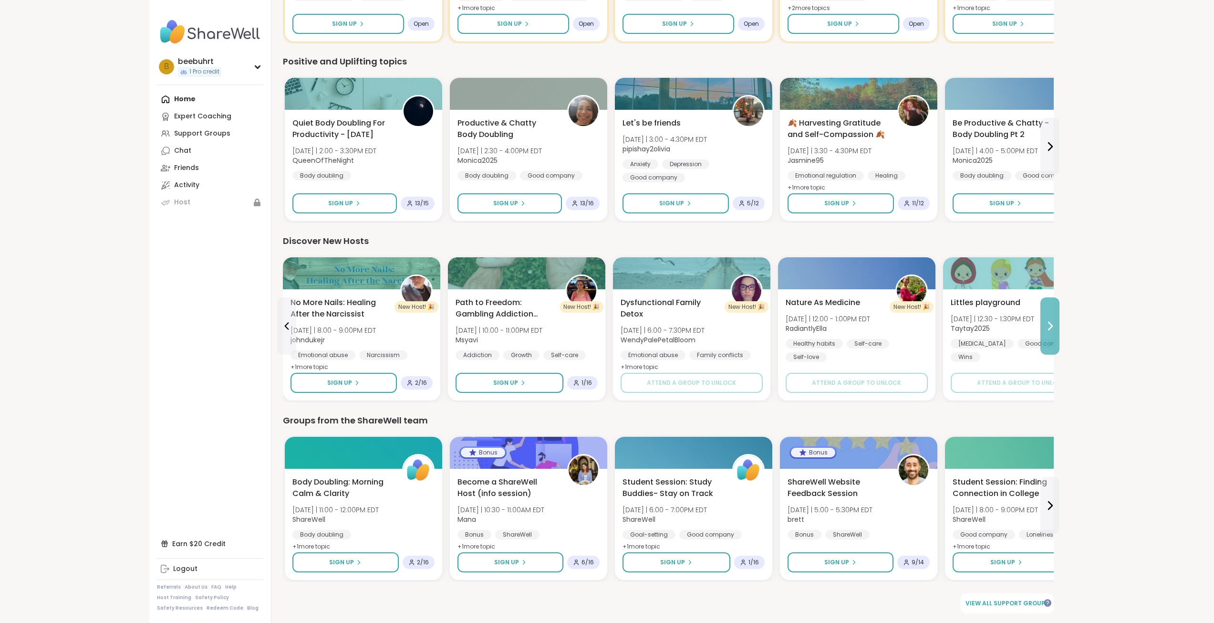
click at [1042, 328] on button at bounding box center [1050, 325] width 19 height 57
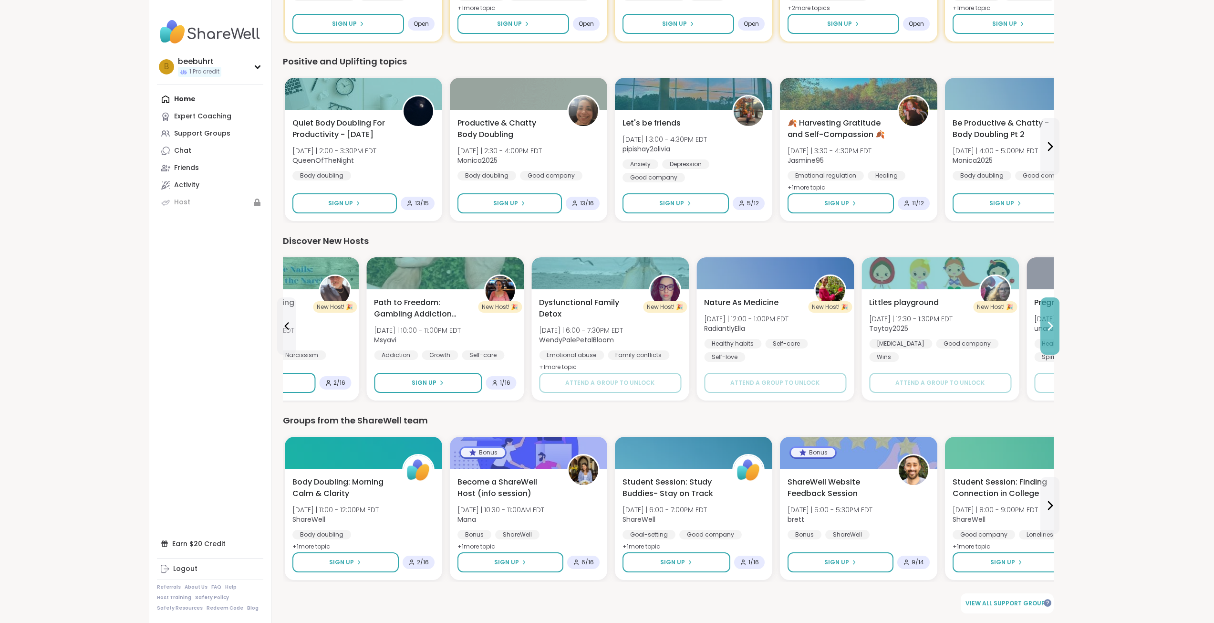
click at [1042, 328] on button at bounding box center [1050, 325] width 19 height 57
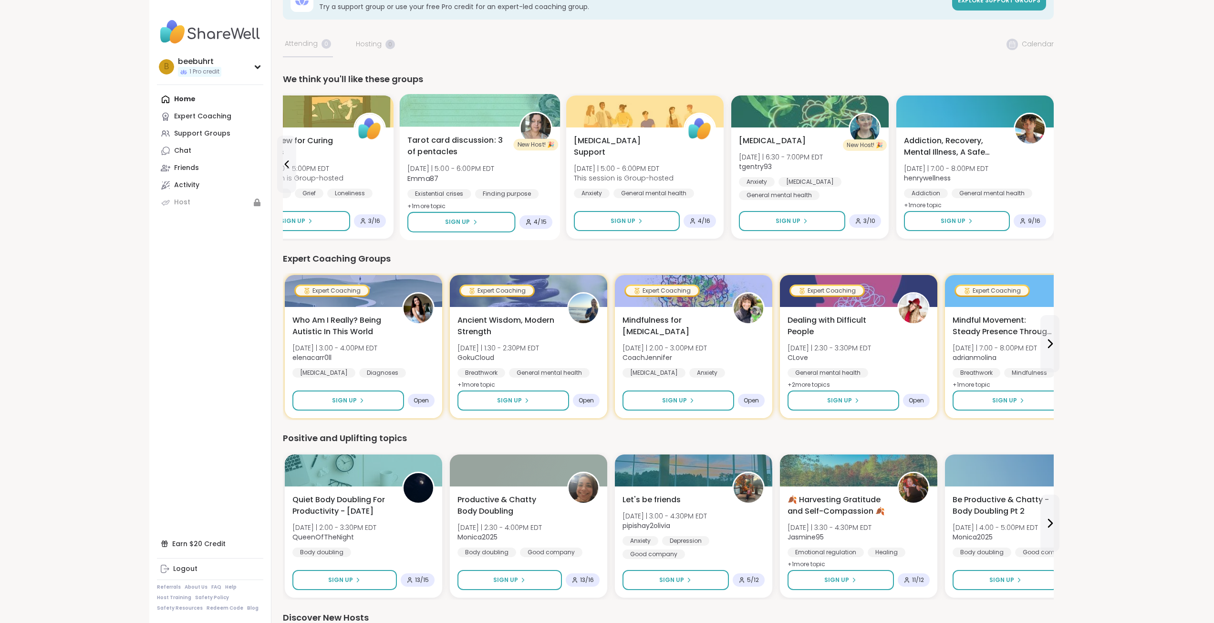
scroll to position [0, 0]
